Goal: Task Accomplishment & Management: Manage account settings

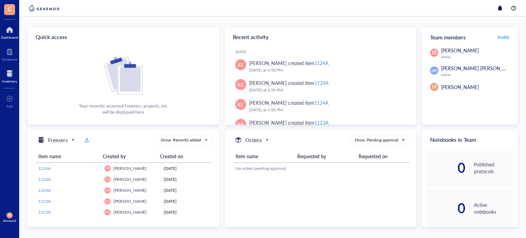
click at [10, 76] on div at bounding box center [9, 73] width 15 height 11
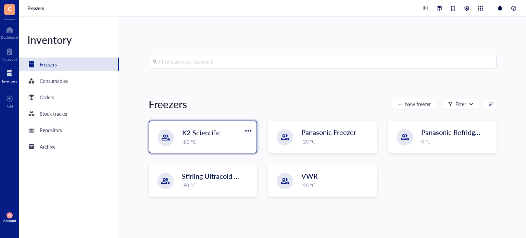
click at [211, 140] on div "-80 °C" at bounding box center [217, 142] width 70 height 8
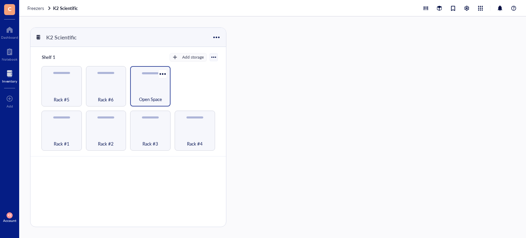
click at [151, 81] on div "Open Space" at bounding box center [150, 86] width 40 height 40
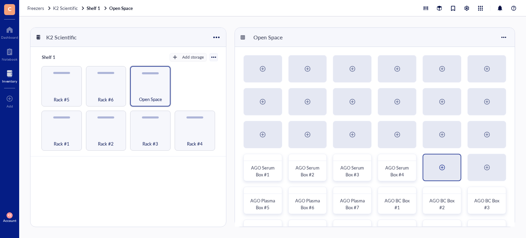
click at [440, 169] on div at bounding box center [442, 167] width 11 height 11
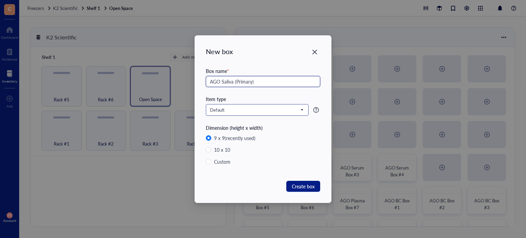
click at [273, 110] on span "Default" at bounding box center [256, 110] width 93 height 6
type input "AGO Saliva (Primary)"
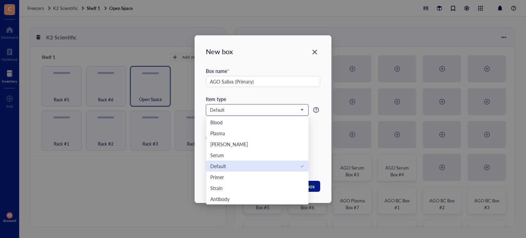
click at [270, 164] on div "Default" at bounding box center [257, 166] width 94 height 8
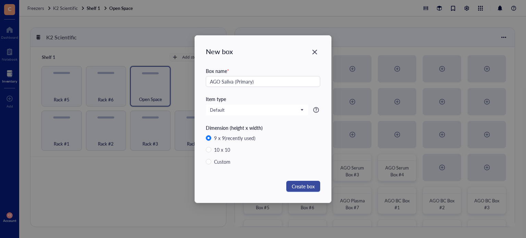
click at [305, 186] on span "Create box" at bounding box center [303, 187] width 23 height 8
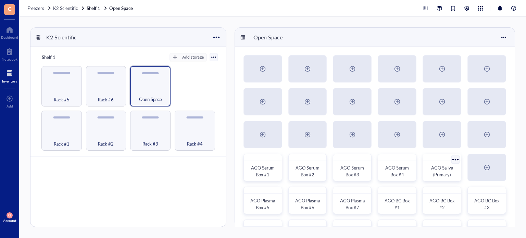
click at [455, 161] on div at bounding box center [456, 160] width 10 height 10
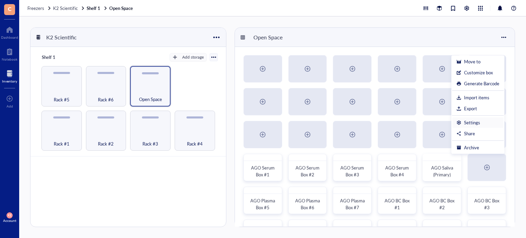
click at [469, 121] on div "Settings" at bounding box center [472, 123] width 16 height 6
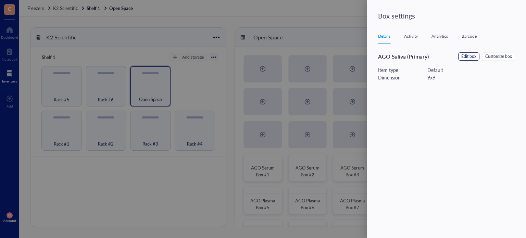
click at [472, 56] on span "Edit box" at bounding box center [469, 56] width 15 height 7
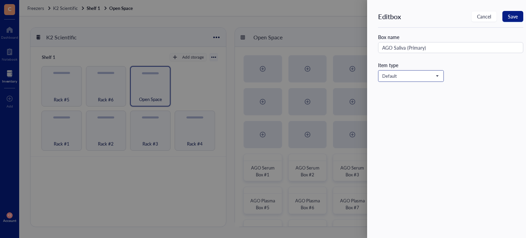
click at [435, 74] on span "Default" at bounding box center [411, 76] width 56 height 6
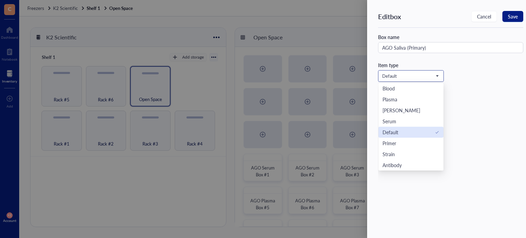
click at [402, 132] on div "Default" at bounding box center [411, 133] width 57 height 8
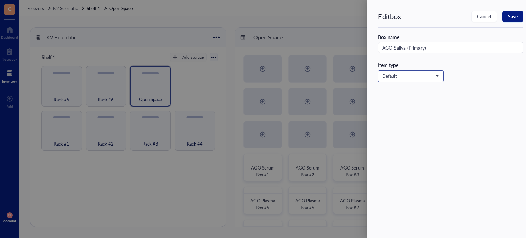
click at [438, 74] on span "Default" at bounding box center [411, 76] width 56 height 6
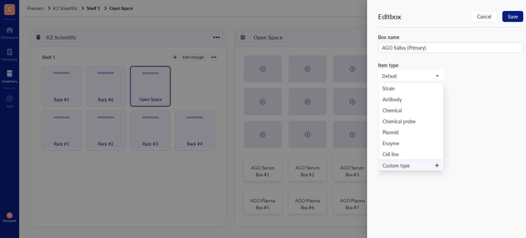
click at [435, 164] on icon at bounding box center [437, 165] width 5 height 5
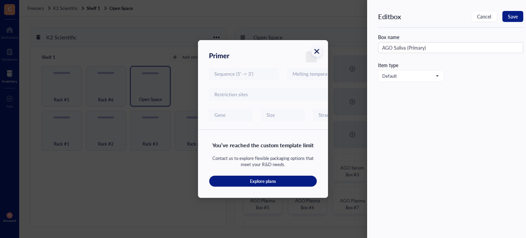
click at [315, 50] on icon "Close" at bounding box center [317, 51] width 7 height 7
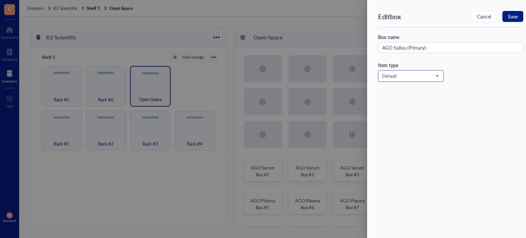
click at [408, 77] on span "Default" at bounding box center [411, 76] width 56 height 6
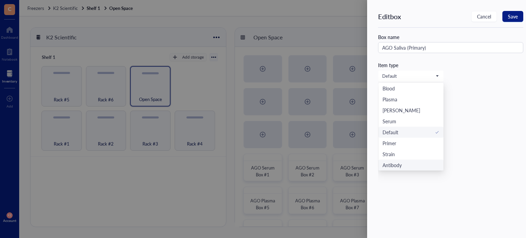
click at [466, 111] on div "Edit box Cancel Save Box name AGO Saliva (Primary) Item type Default Blood Plas…" at bounding box center [455, 124] width 154 height 226
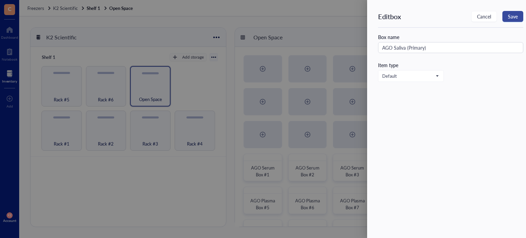
click at [510, 14] on span "Save" at bounding box center [513, 16] width 10 height 5
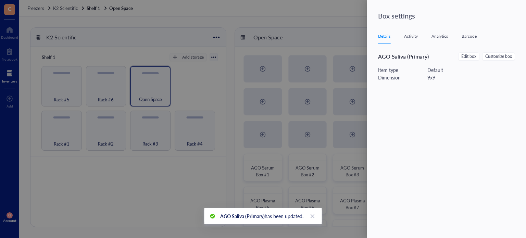
click at [306, 26] on div at bounding box center [263, 119] width 526 height 238
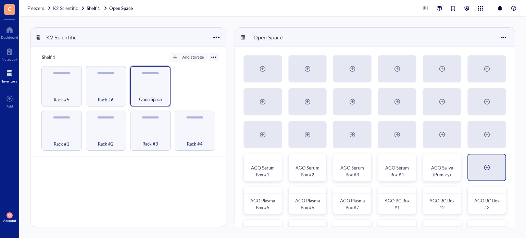
click at [483, 171] on div at bounding box center [487, 167] width 11 height 11
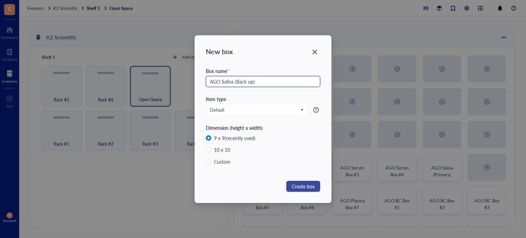
type input "AGO Saliva (Back up)"
click at [303, 186] on span "Create box" at bounding box center [303, 187] width 23 height 8
